Goal: Information Seeking & Learning: Learn about a topic

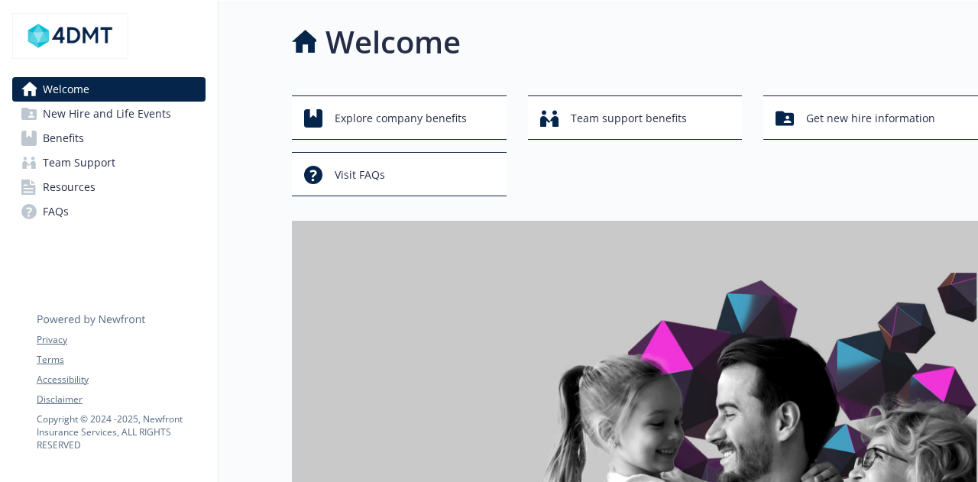
click at [57, 141] on span "Benefits" at bounding box center [63, 138] width 41 height 24
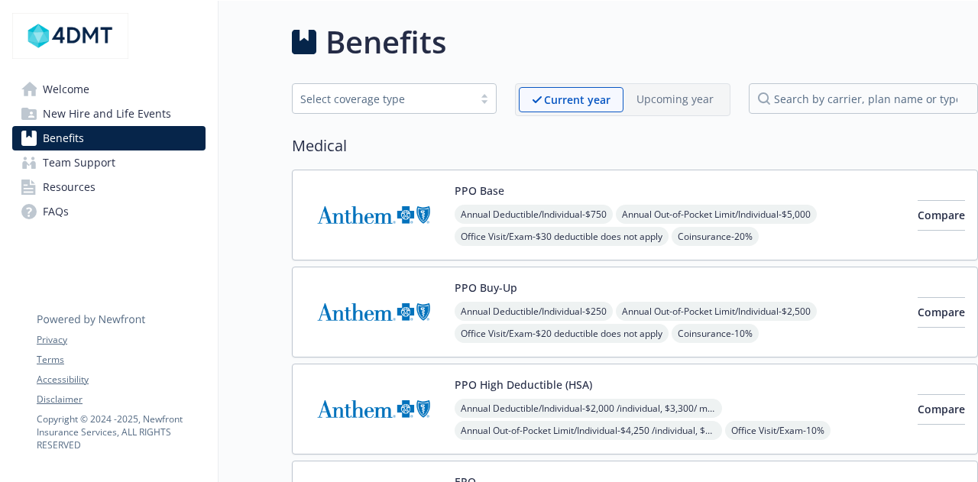
click at [456, 99] on div "Select coverage type" at bounding box center [382, 99] width 165 height 16
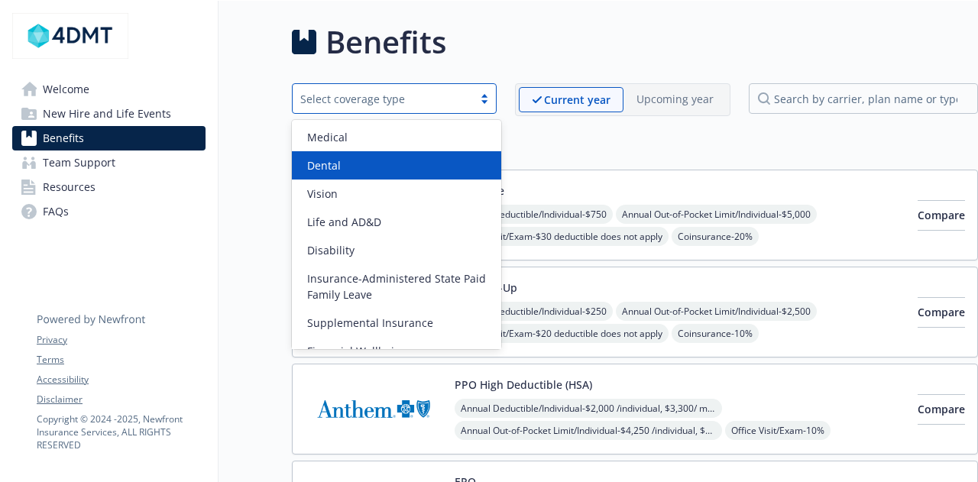
click at [433, 163] on div "Dental" at bounding box center [396, 165] width 191 height 16
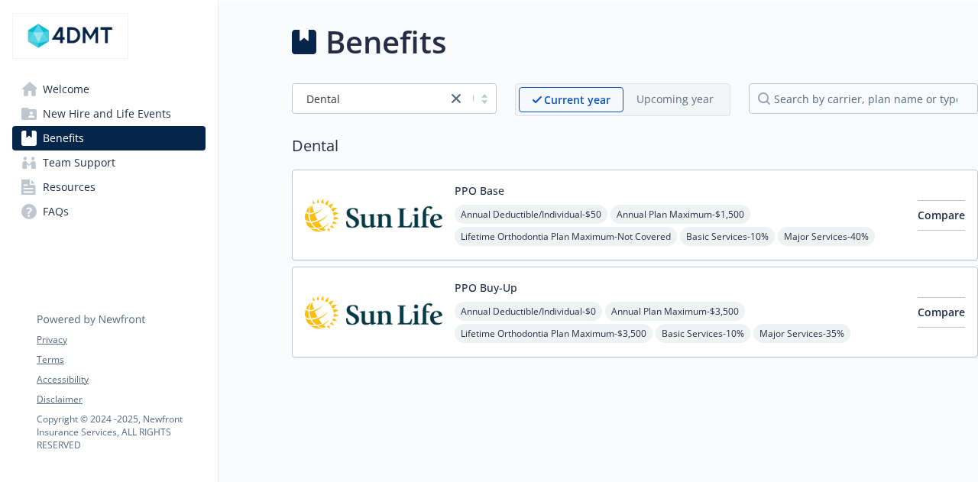
click at [475, 187] on button "PPO Base" at bounding box center [480, 191] width 50 height 16
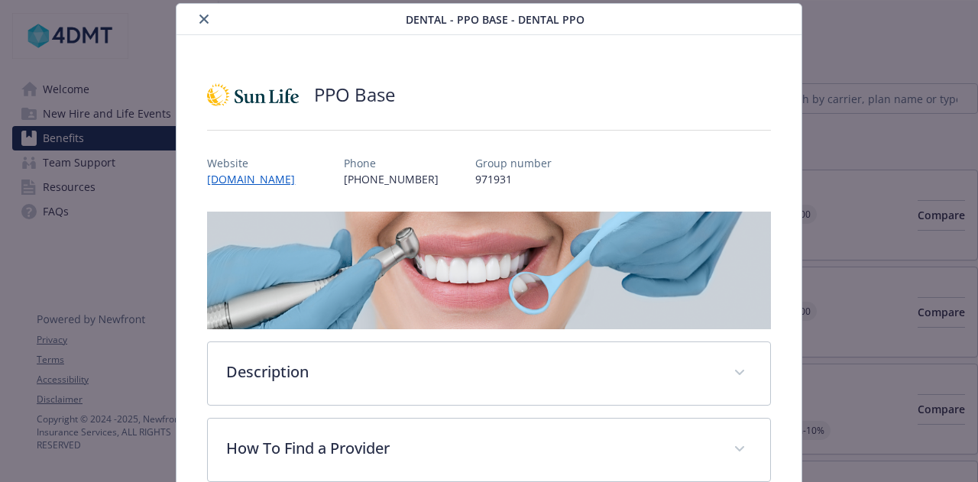
scroll to position [199, 0]
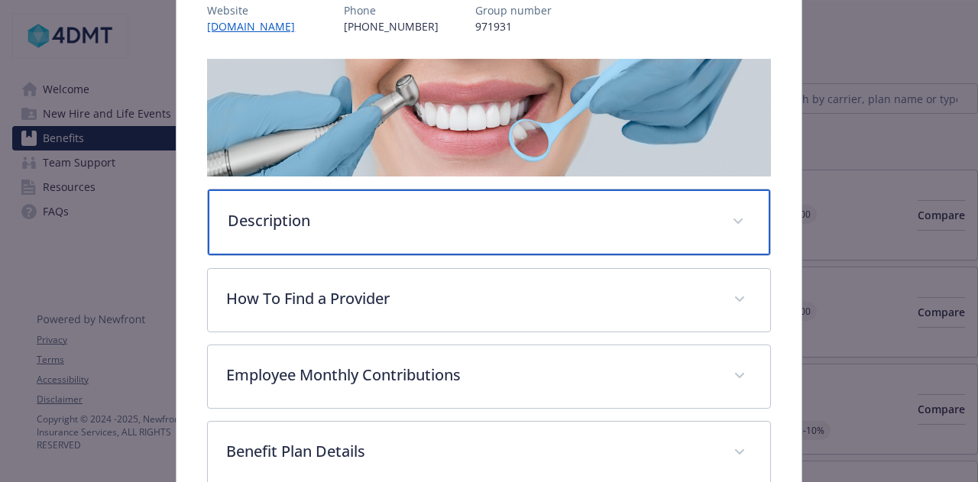
click at [523, 225] on p "Description" at bounding box center [470, 220] width 485 height 23
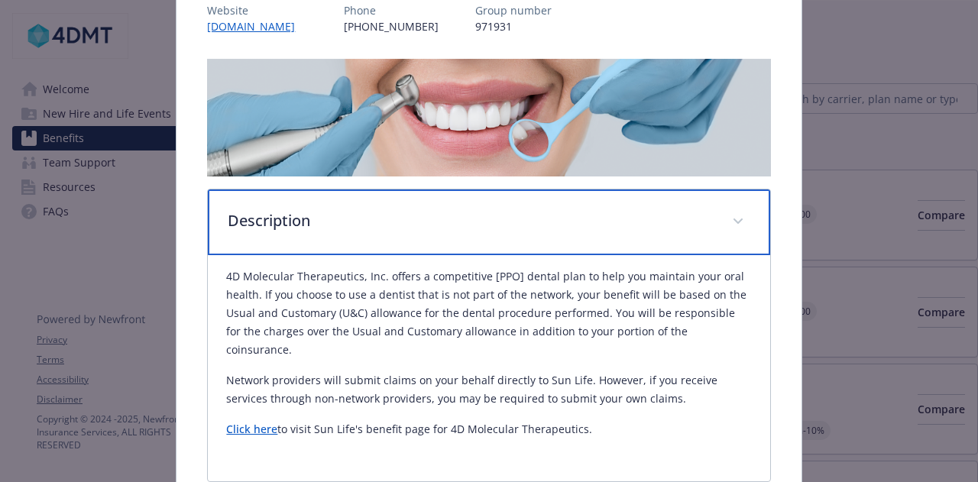
scroll to position [428, 0]
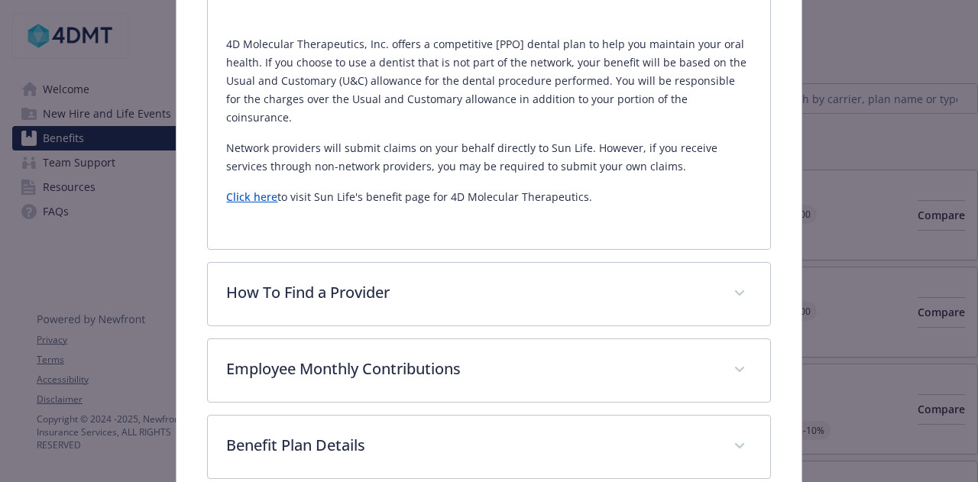
click at [244, 190] on link "Click here" at bounding box center [251, 197] width 51 height 15
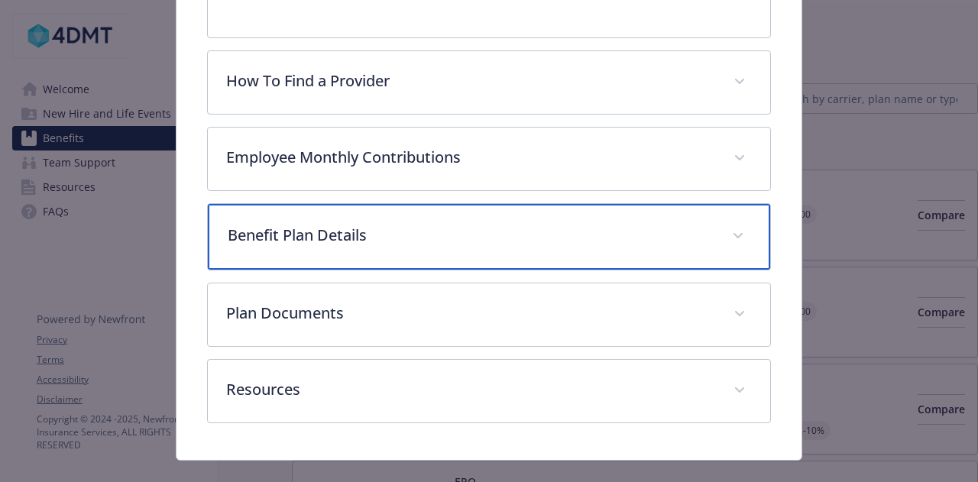
click at [552, 241] on div "Benefit Plan Details" at bounding box center [489, 237] width 562 height 66
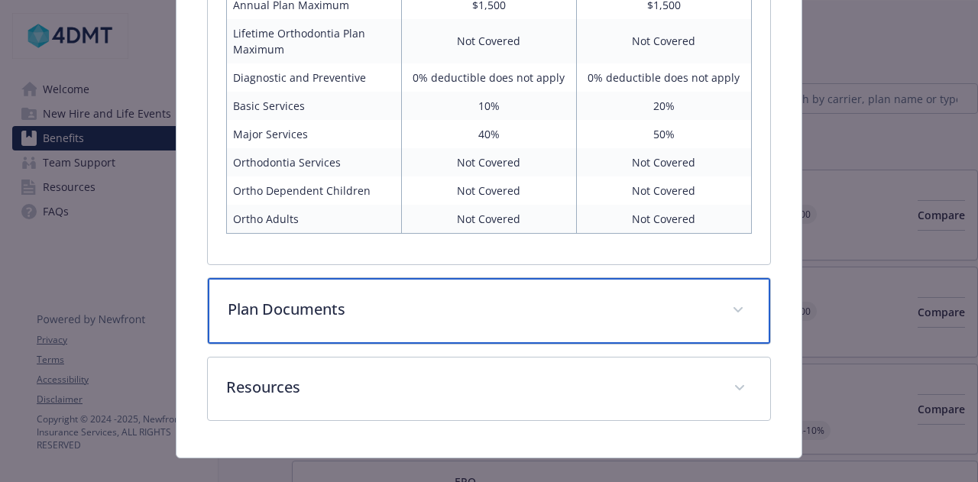
click at [530, 312] on div "Plan Documents" at bounding box center [489, 311] width 562 height 66
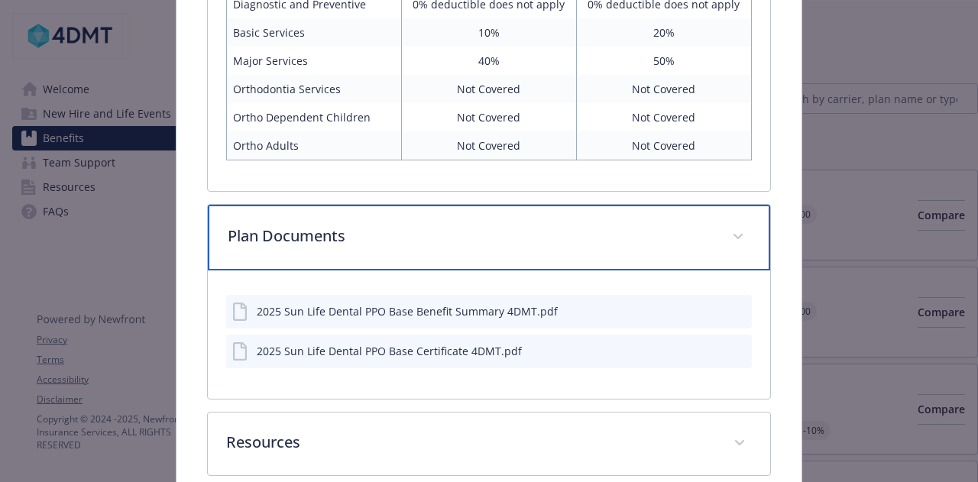
scroll to position [1143, 0]
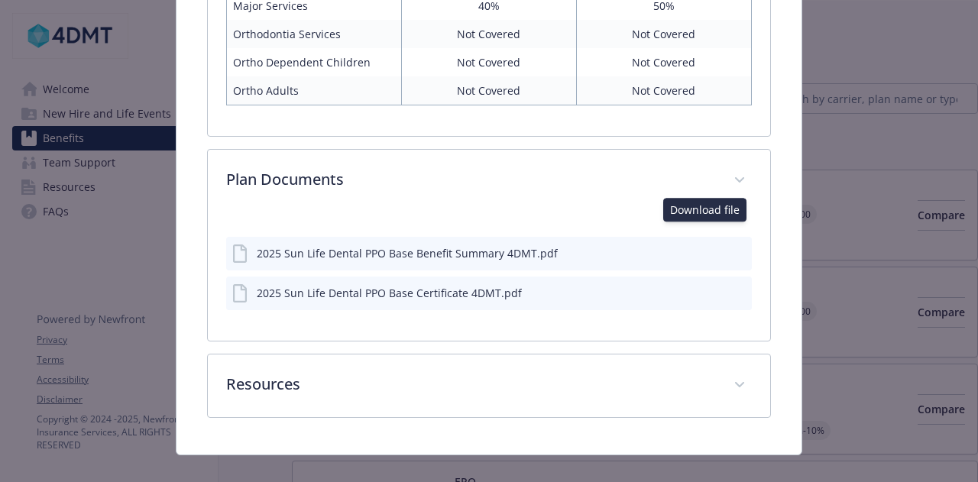
click at [706, 246] on icon "download file" at bounding box center [712, 252] width 12 height 12
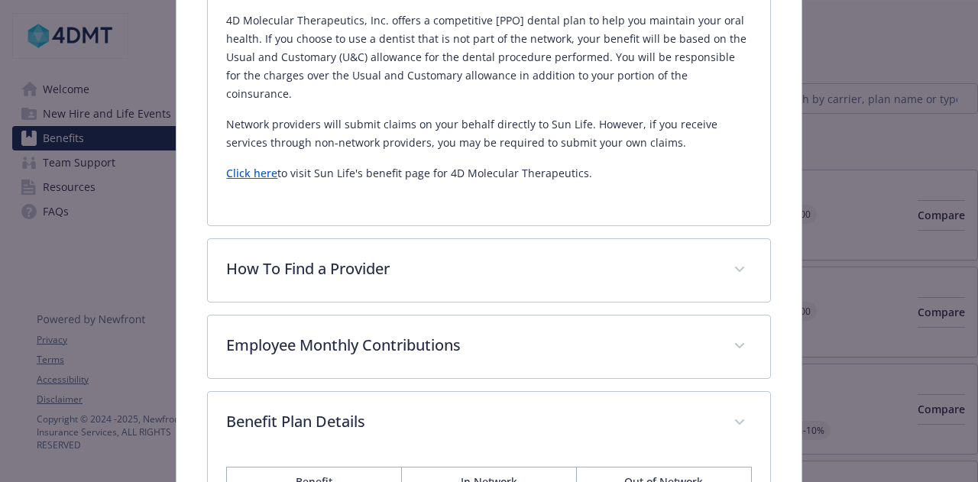
scroll to position [299, 0]
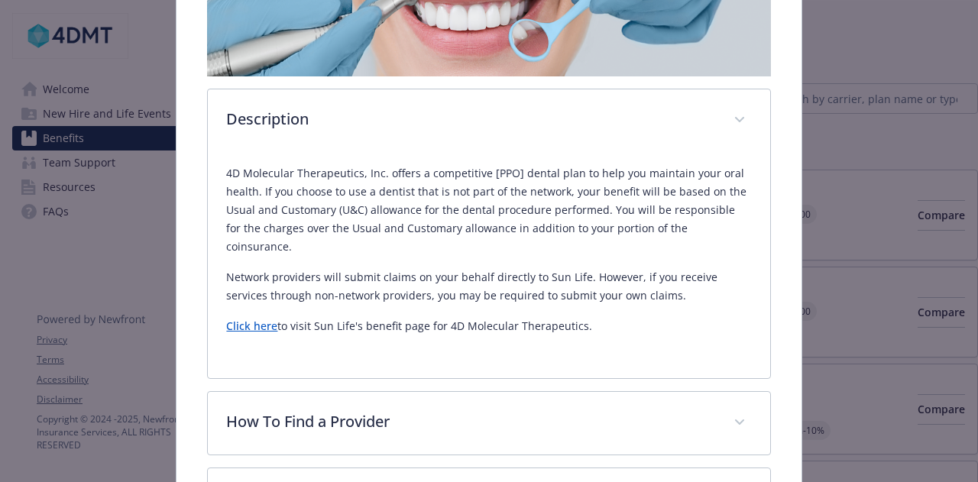
click at [252, 319] on link "Click here" at bounding box center [251, 326] width 51 height 15
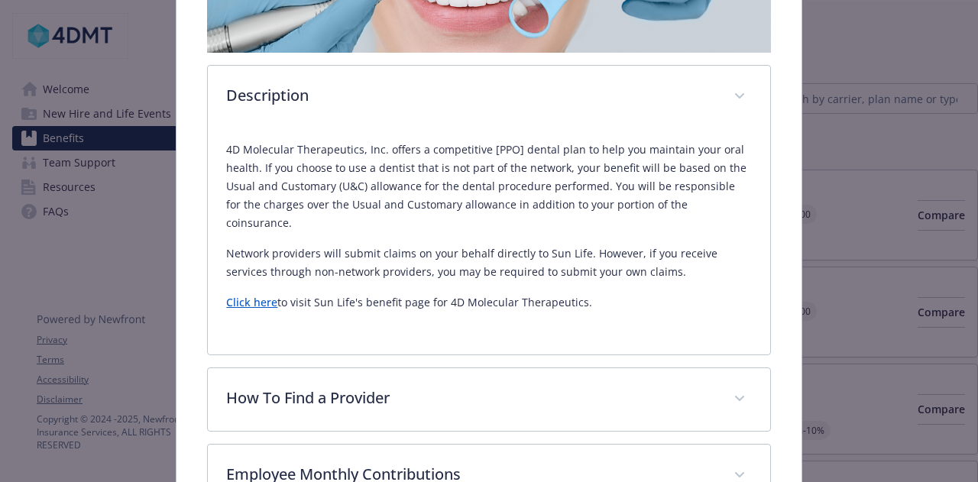
scroll to position [0, 0]
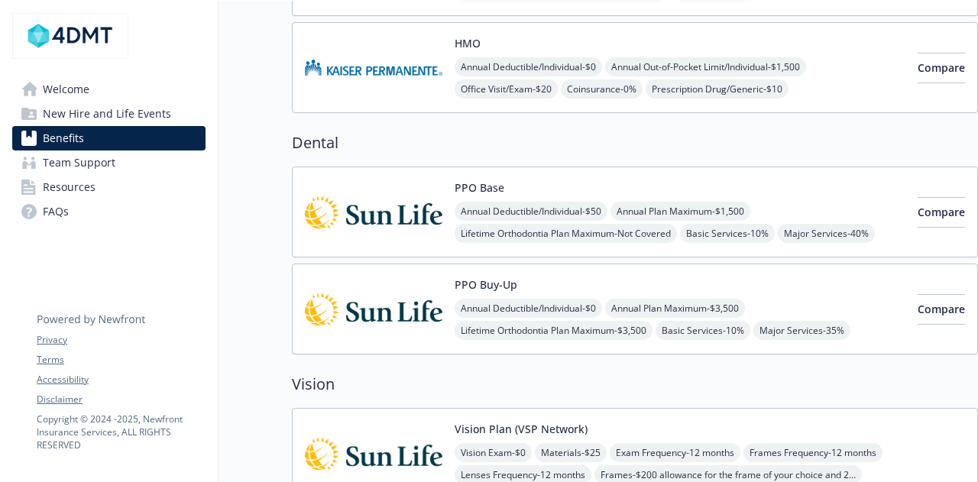
scroll to position [612, 0]
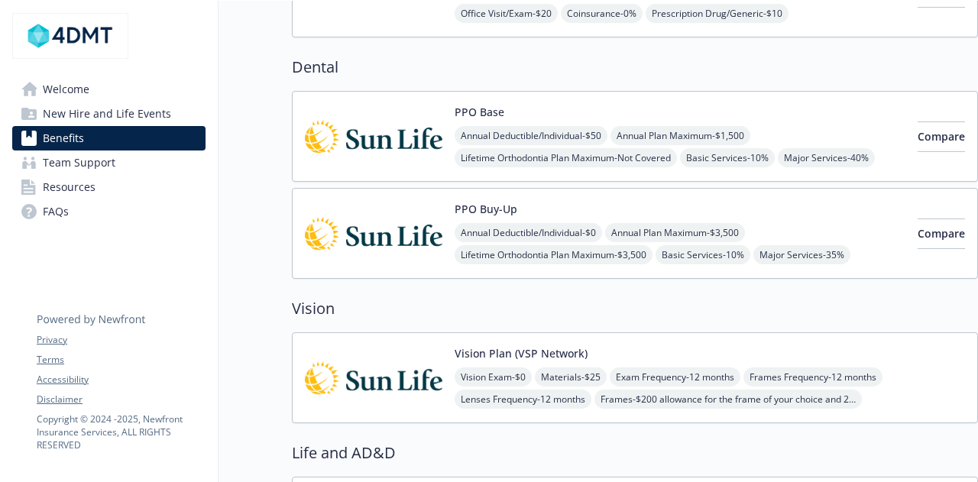
click at [136, 180] on link "Resources" at bounding box center [108, 187] width 193 height 24
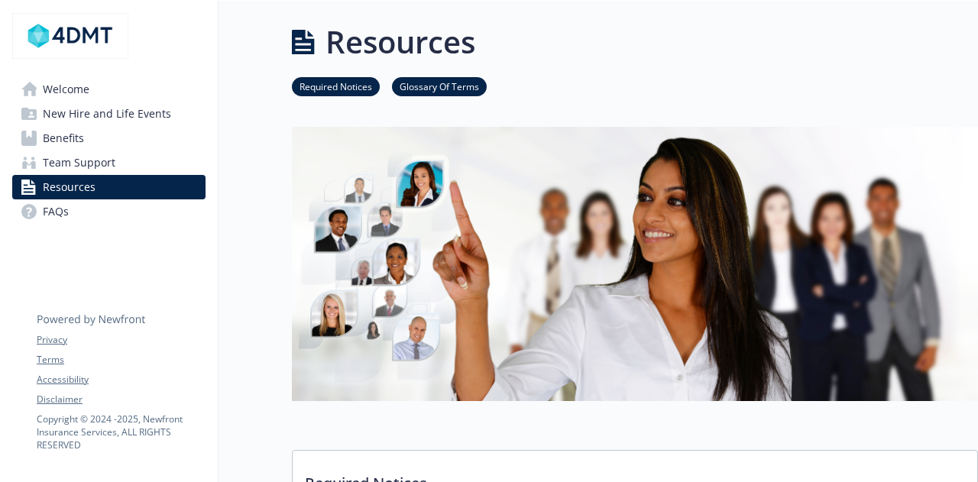
click at [129, 166] on link "Team Support" at bounding box center [108, 163] width 193 height 24
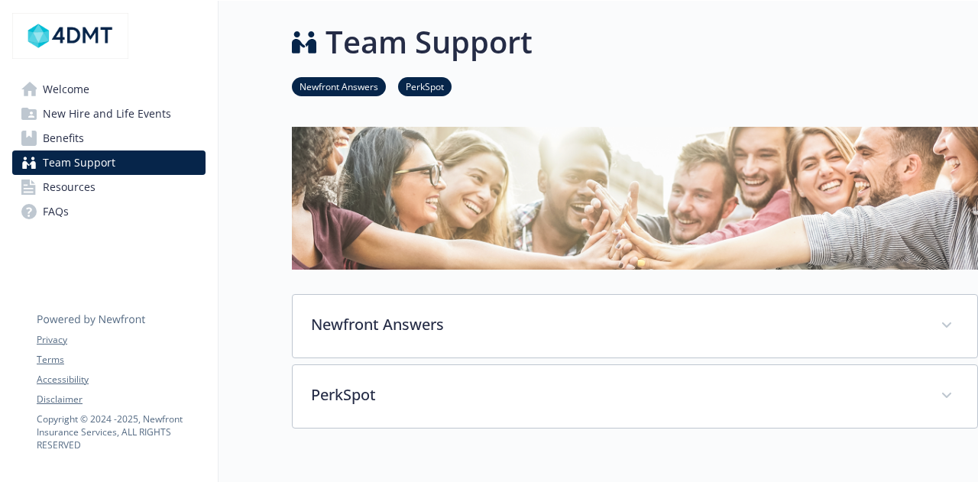
click at [144, 109] on span "New Hire and Life Events" at bounding box center [107, 114] width 128 height 24
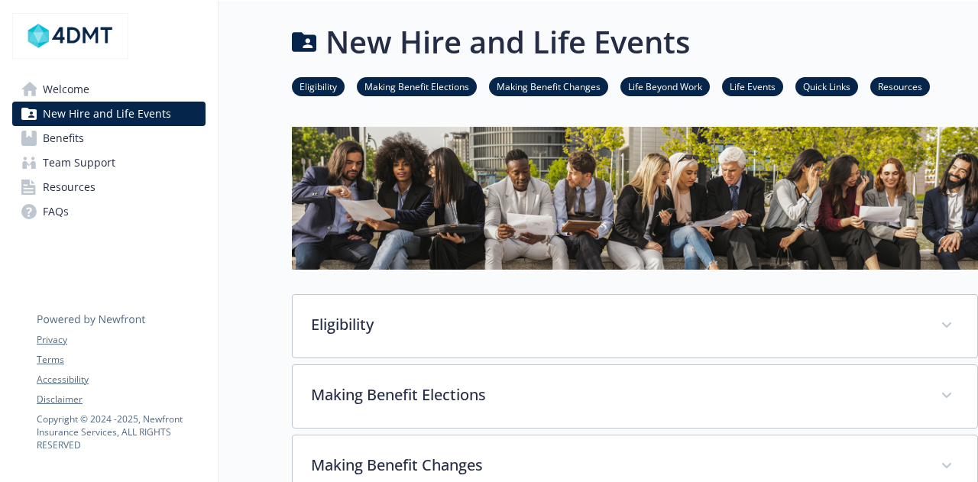
click at [102, 141] on link "Benefits" at bounding box center [108, 138] width 193 height 24
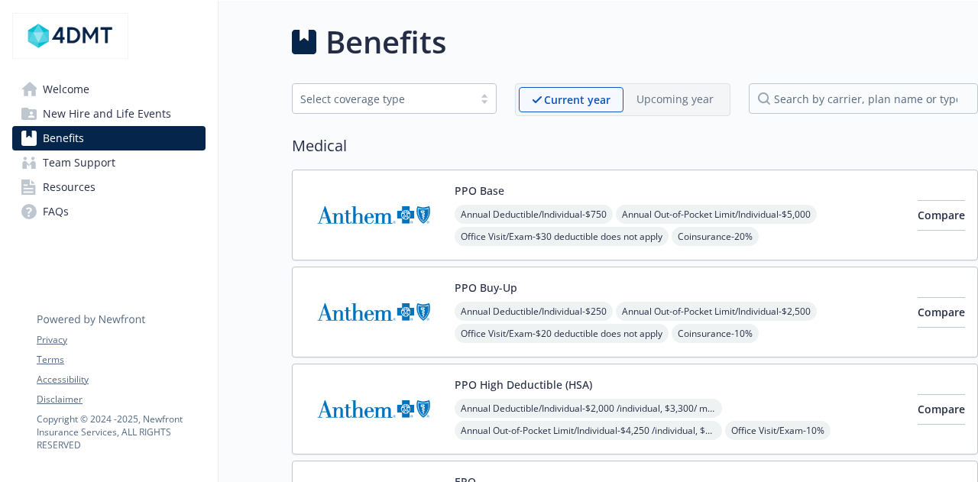
click at [473, 96] on div "Select coverage type" at bounding box center [383, 98] width 180 height 19
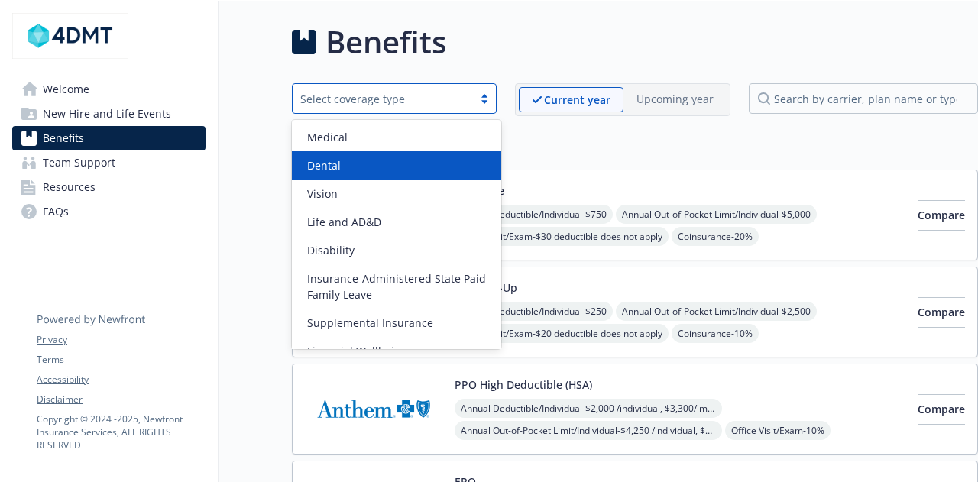
click at [415, 166] on div "Dental" at bounding box center [396, 165] width 191 height 16
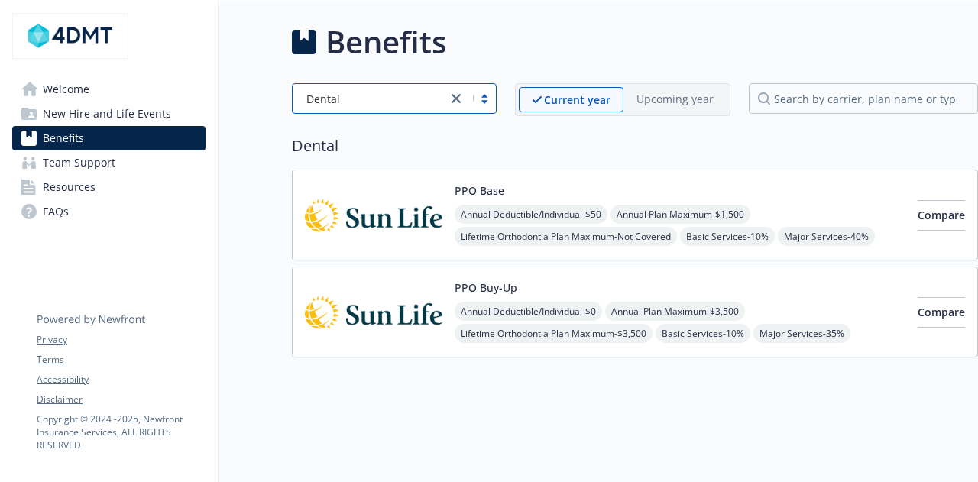
click at [388, 190] on img at bounding box center [374, 215] width 138 height 65
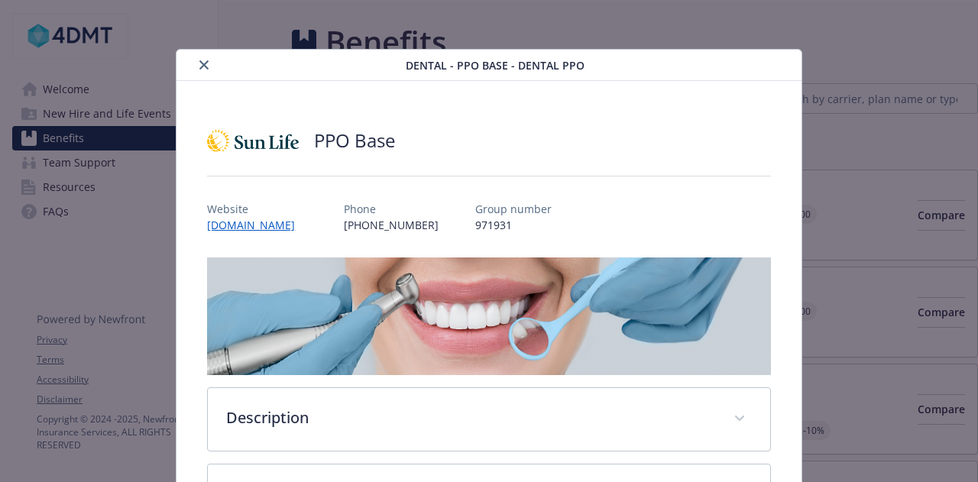
scroll to position [46, 0]
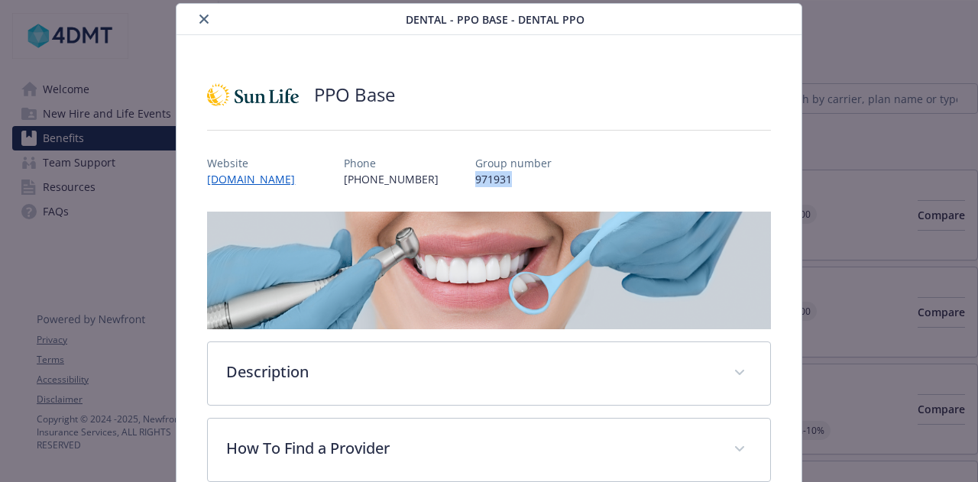
drag, startPoint x: 469, startPoint y: 186, endPoint x: 422, endPoint y: 173, distance: 48.4
click at [475, 173] on p "971931" at bounding box center [513, 179] width 76 height 16
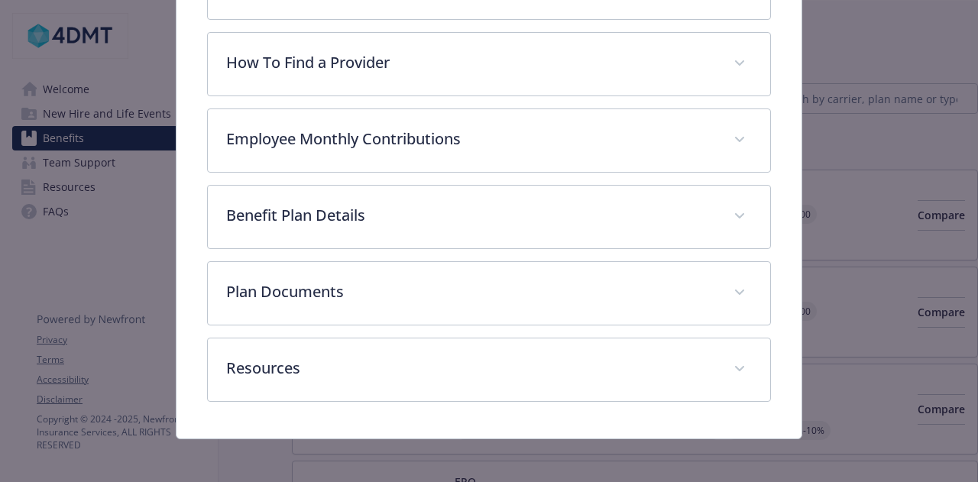
scroll to position [0, 0]
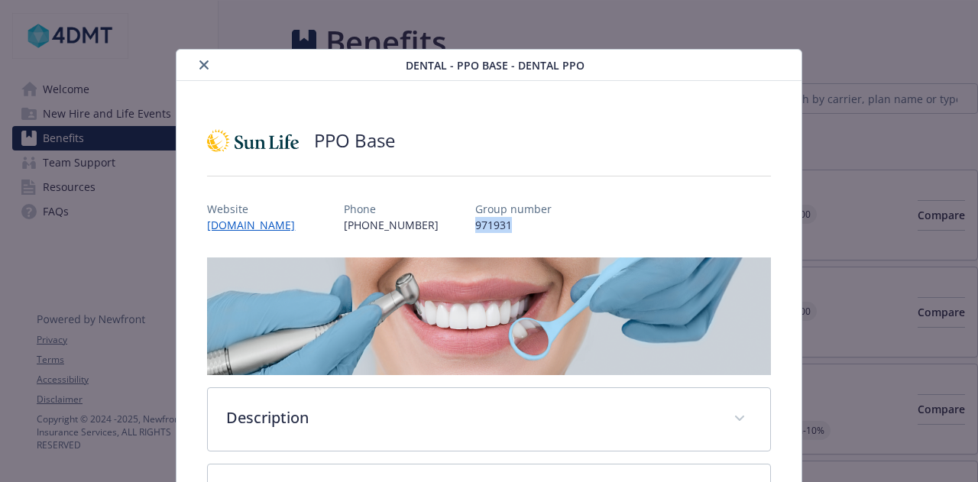
click at [203, 63] on icon "close" at bounding box center [204, 64] width 9 height 9
